Goal: Use online tool/utility: Use online tool/utility

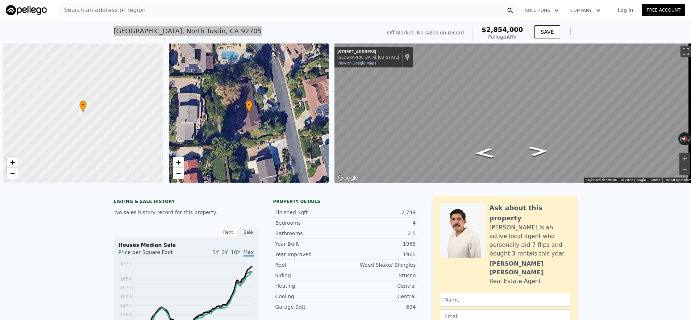
scroll to position [0, 3]
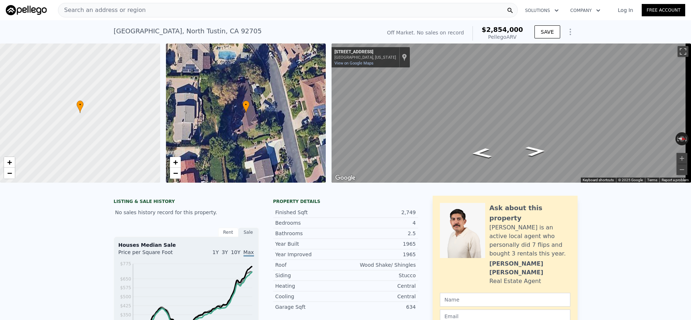
click at [230, 7] on div "Search an address or region" at bounding box center [288, 10] width 460 height 14
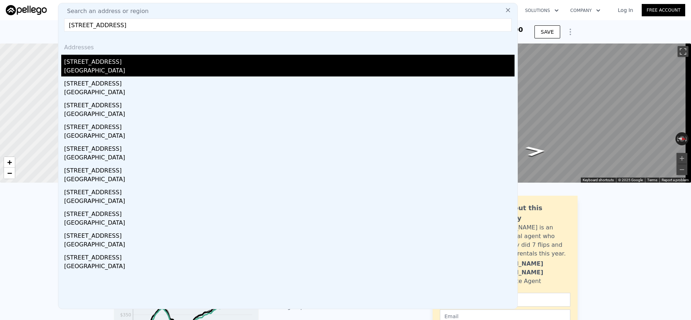
type input "[STREET_ADDRESS]"
click at [246, 70] on div "[GEOGRAPHIC_DATA]" at bounding box center [289, 71] width 450 height 10
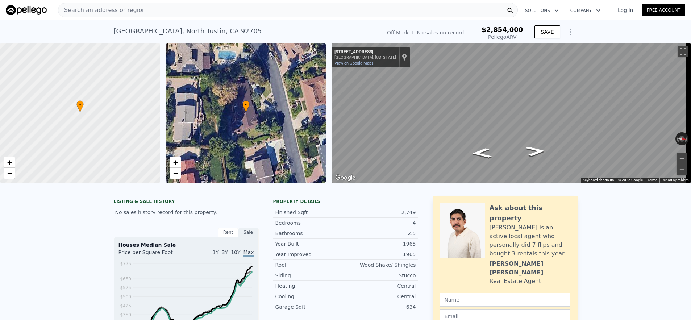
type input "3"
type input "4"
type input "1"
type input "2"
type input "1072"
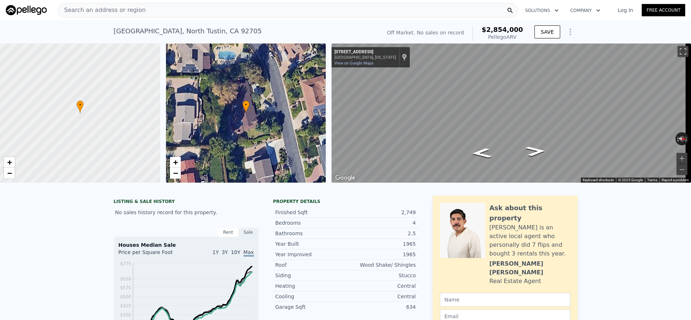
type input "1702"
type input "5247"
type input "8000"
type input "$ 1,014,000"
type input "6"
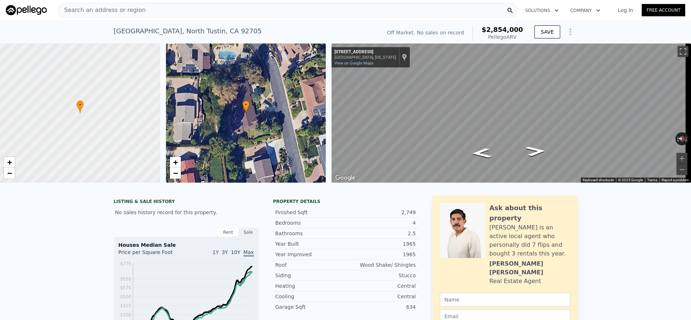
type input "$ 72,727"
